Goal: Task Accomplishment & Management: Use online tool/utility

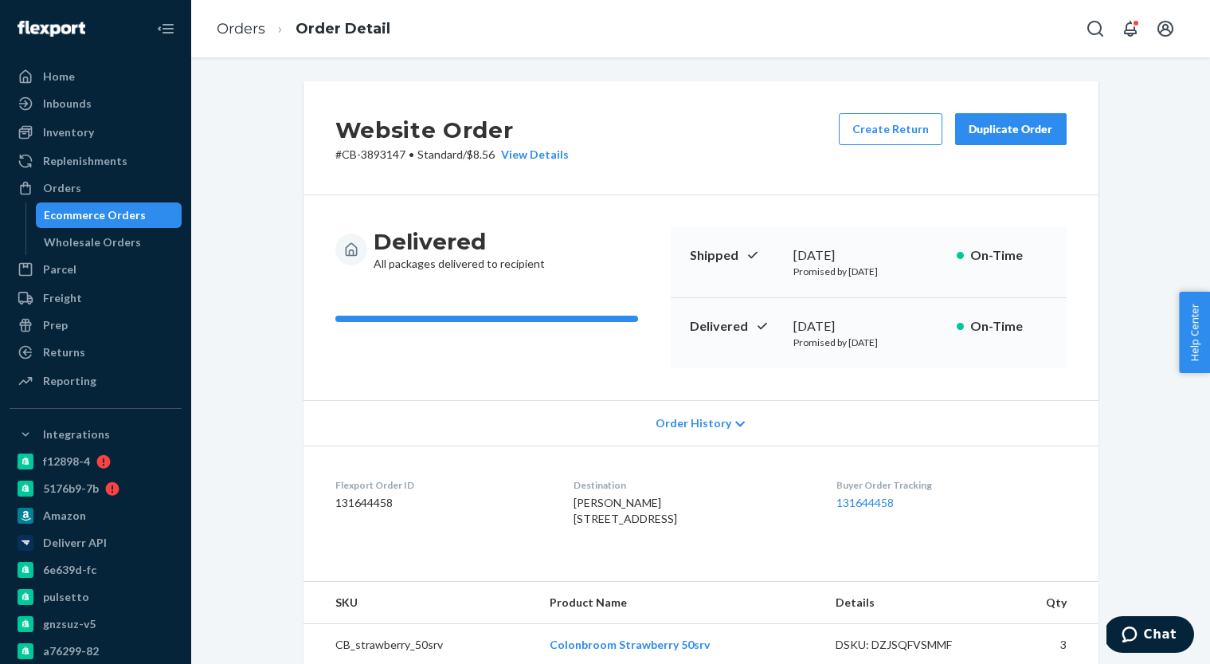
click at [102, 221] on div "Ecommerce Orders" at bounding box center [95, 215] width 102 height 16
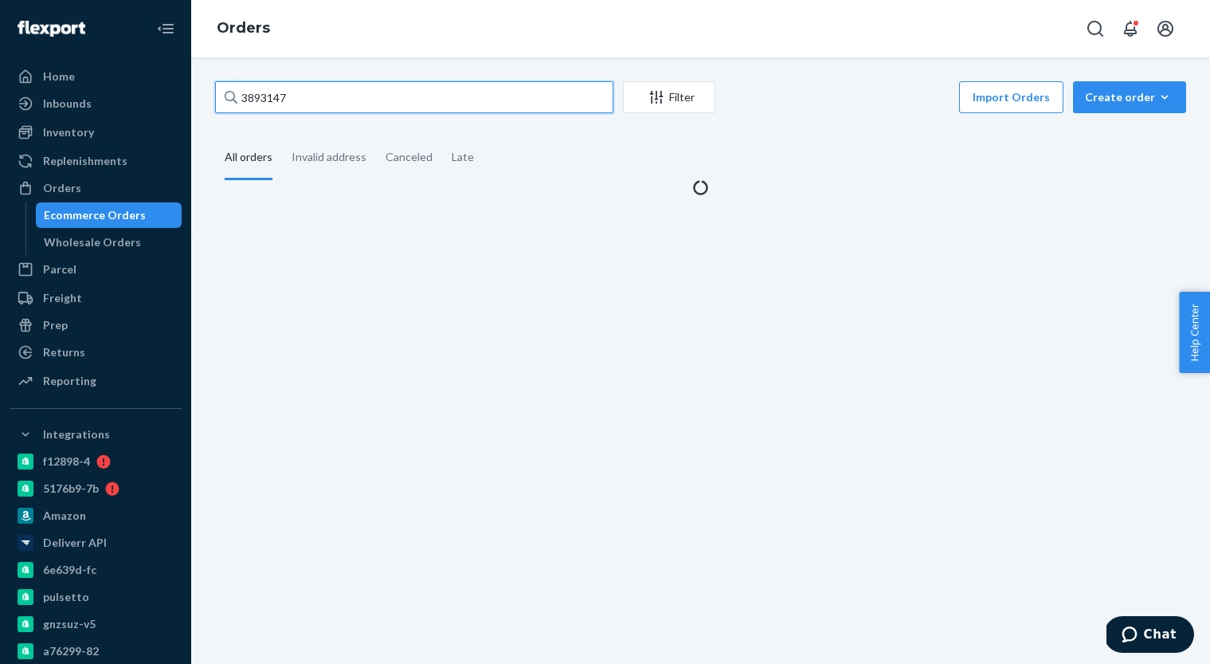
click at [374, 102] on input "3893147" at bounding box center [414, 97] width 398 height 32
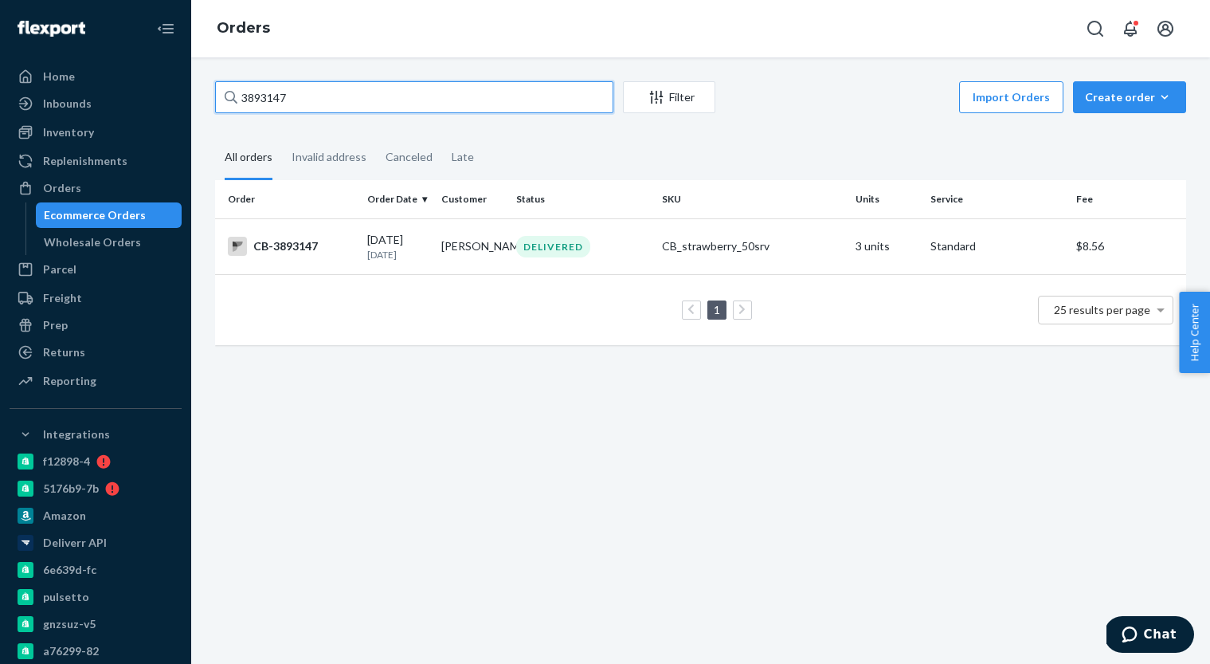
paste input "[EMAIL_ADDRESS][DOMAIN_NAME]"
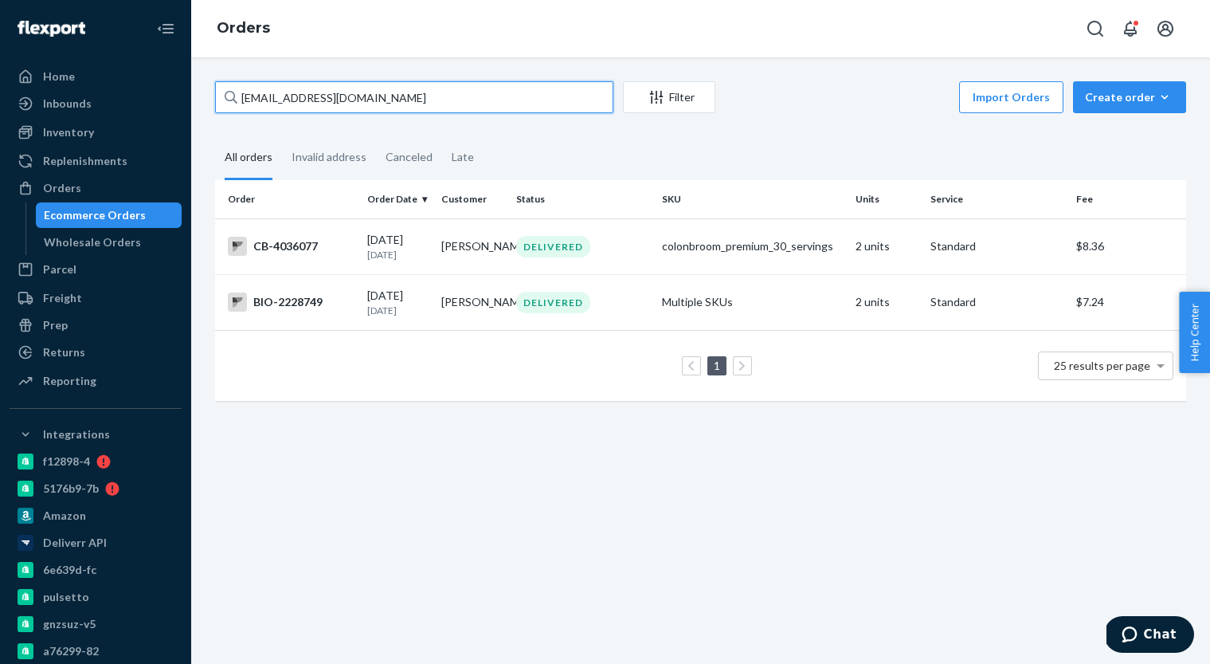
click at [381, 103] on input "[EMAIL_ADDRESS][DOMAIN_NAME]" at bounding box center [414, 97] width 398 height 32
paste input "4036077"
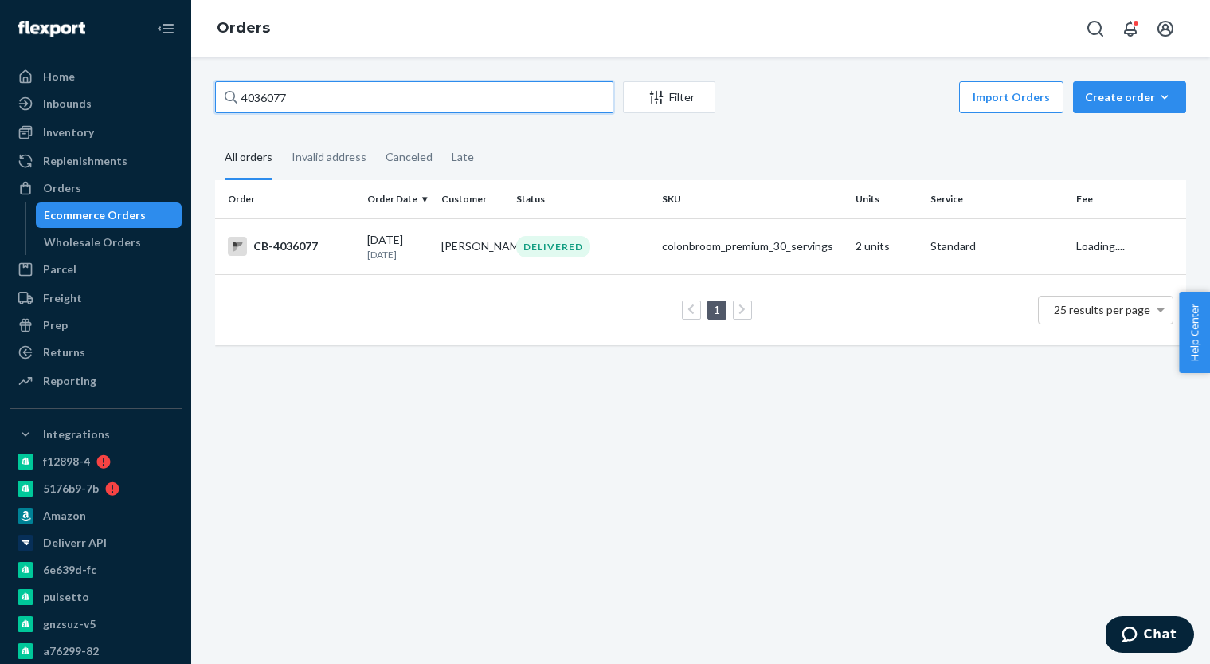
type input "4036077"
click at [534, 254] on div "DELIVERED" at bounding box center [553, 247] width 74 height 22
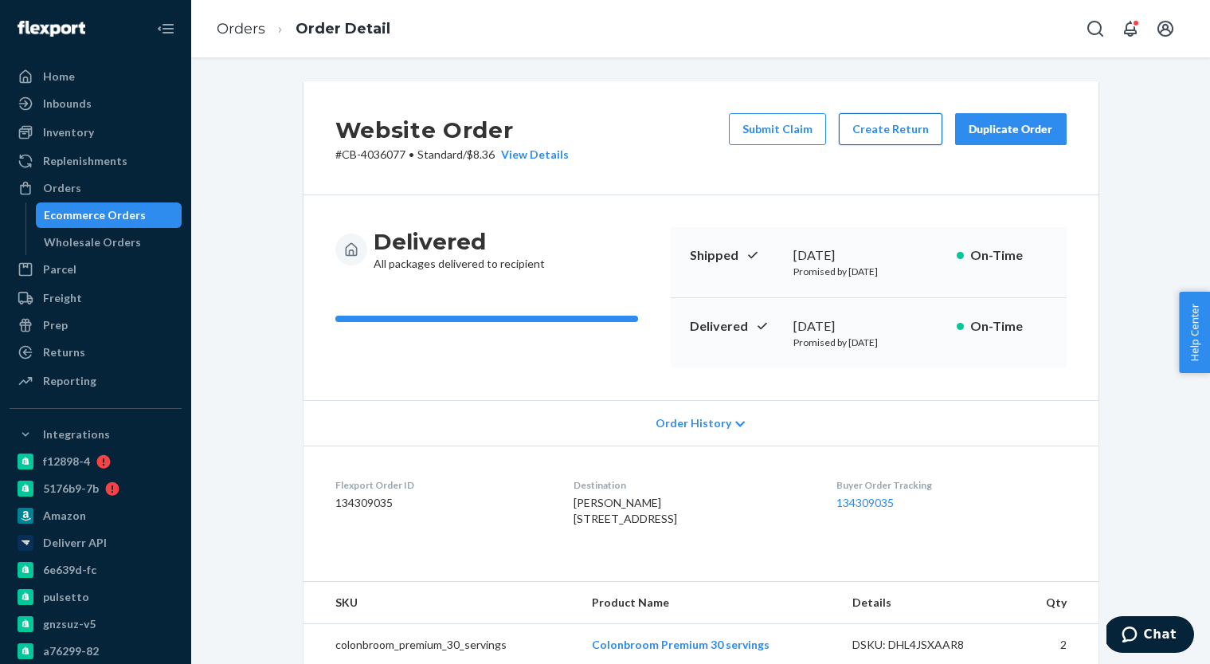
click at [883, 120] on button "Create Return" at bounding box center [891, 129] width 104 height 32
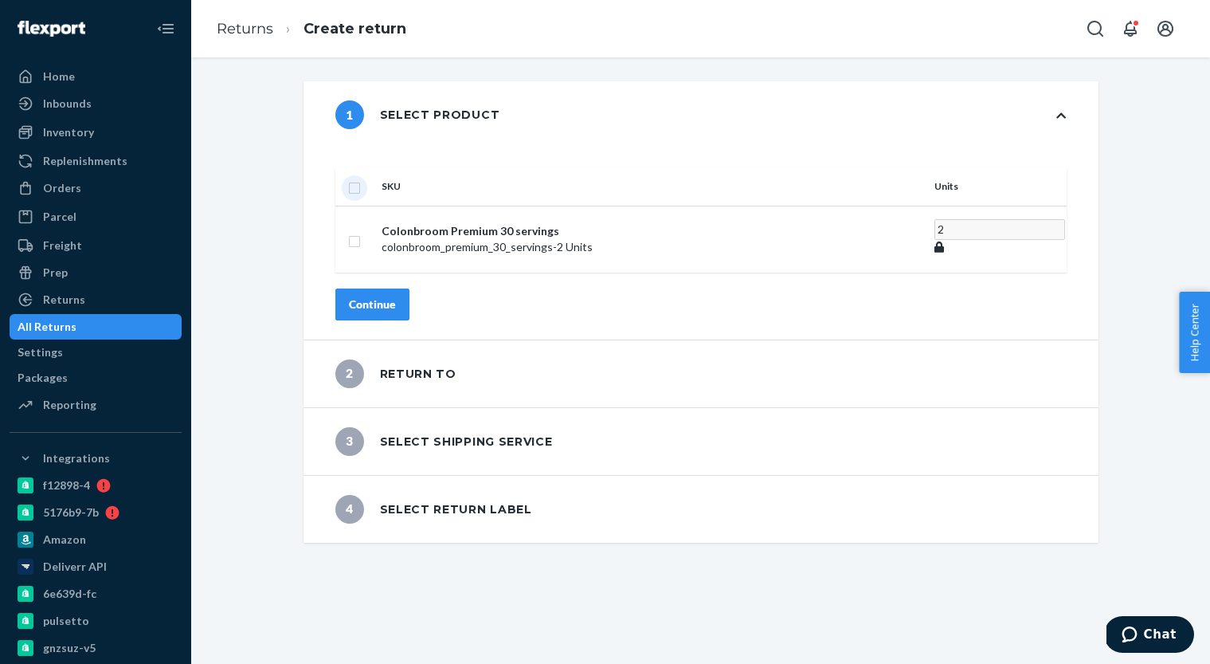
click at [361, 178] on input "checkbox" at bounding box center [354, 186] width 13 height 17
checkbox input "true"
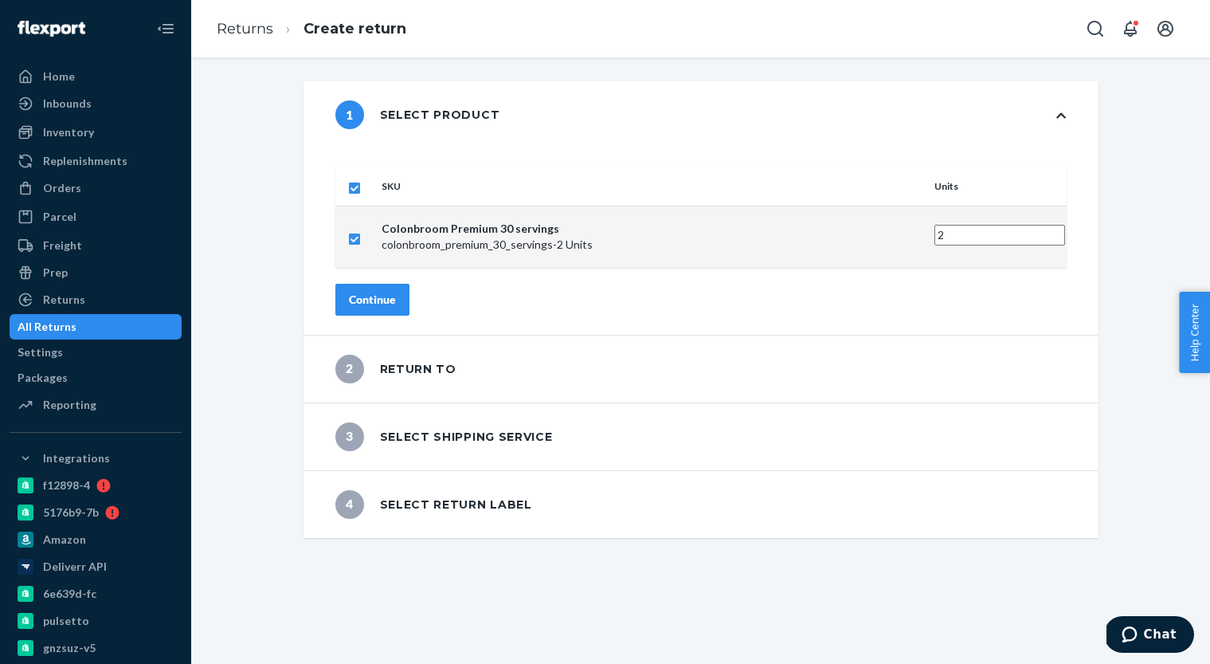
click at [396, 292] on div "Continue" at bounding box center [372, 300] width 47 height 16
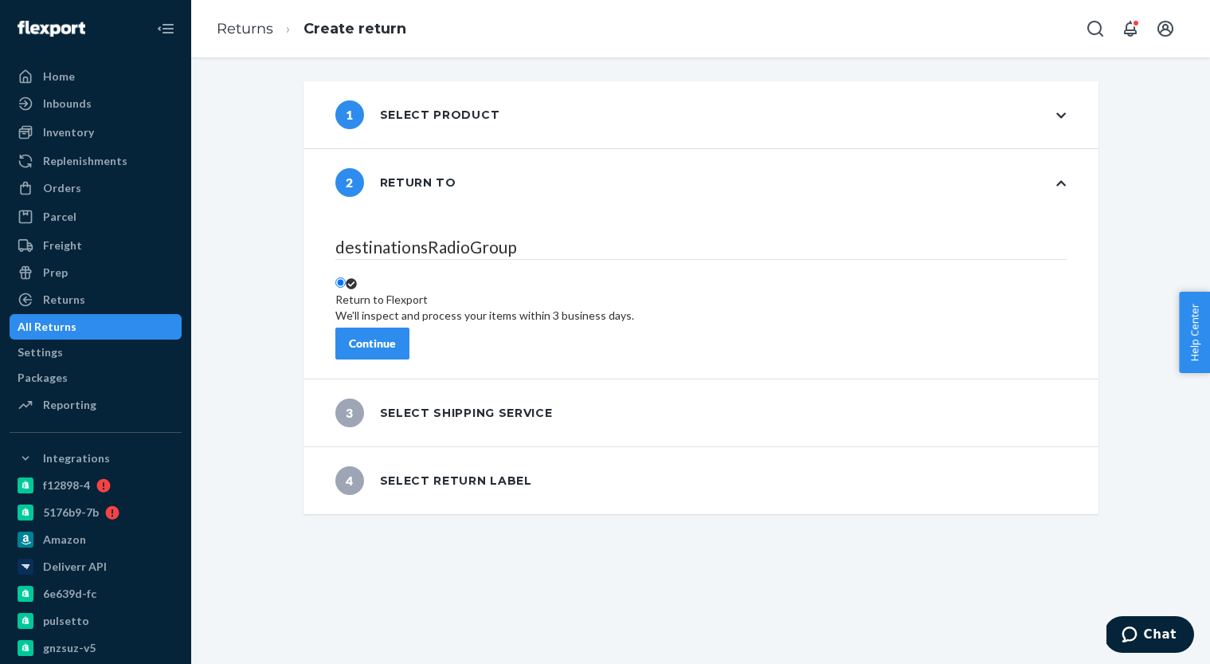
click at [396, 335] on div "Continue" at bounding box center [372, 343] width 47 height 16
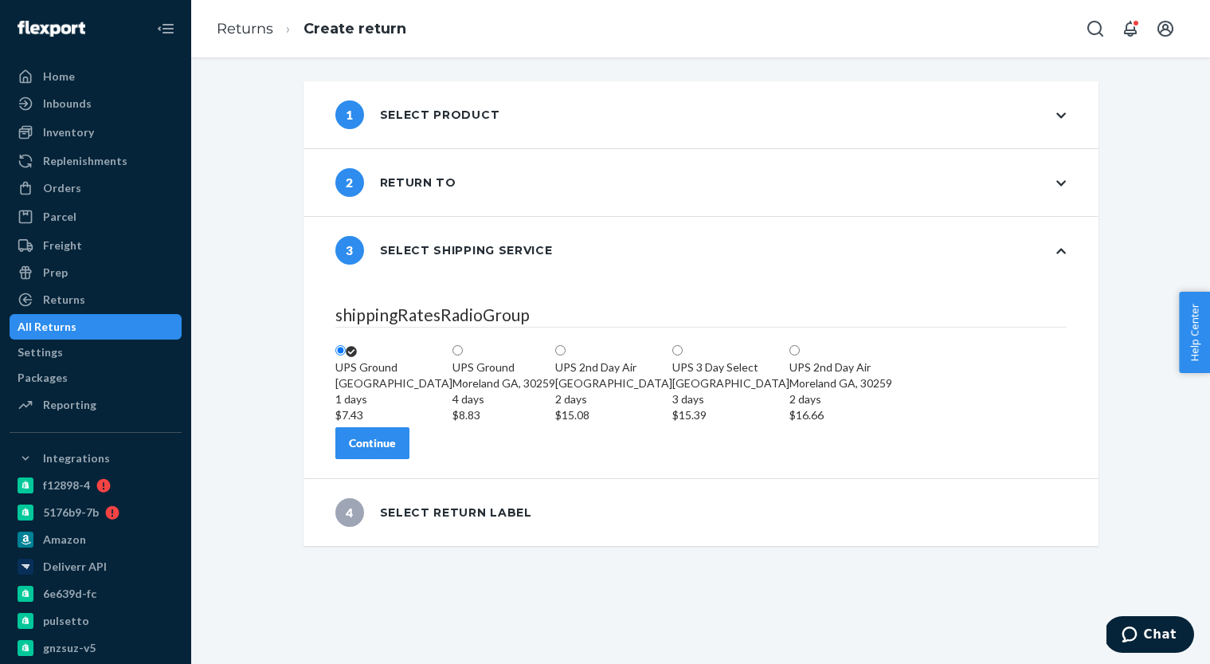
click at [396, 451] on div "Continue" at bounding box center [372, 443] width 47 height 16
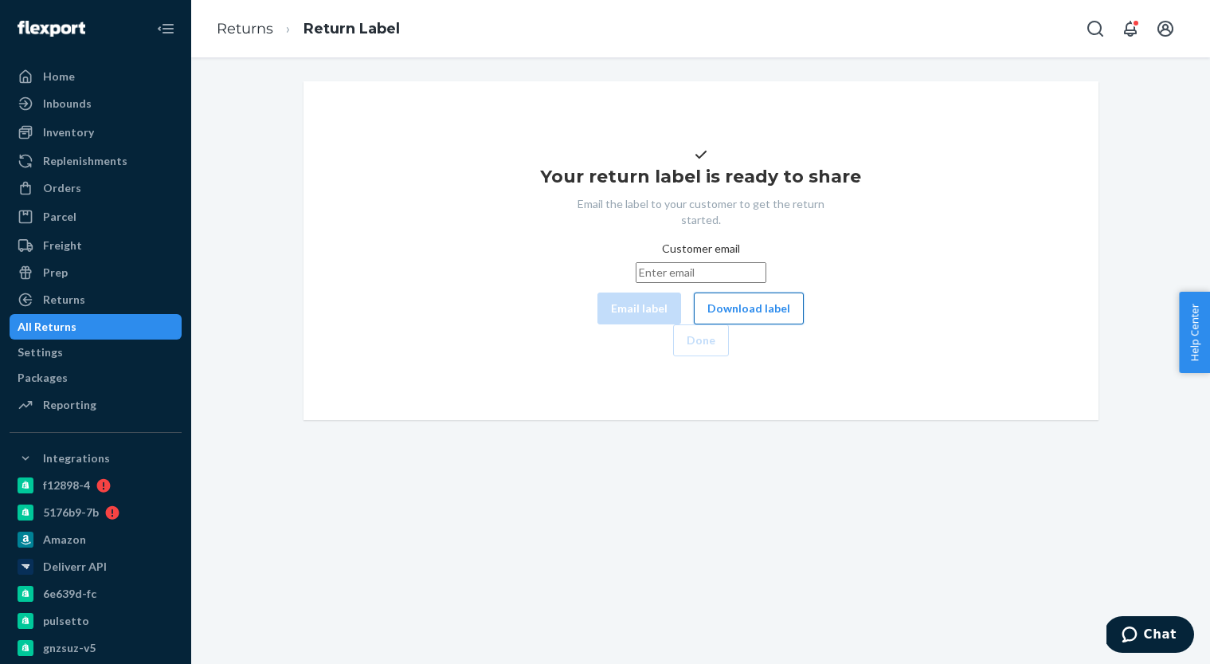
click at [694, 324] on button "Download label" at bounding box center [749, 308] width 110 height 32
